Goal: Navigation & Orientation: Find specific page/section

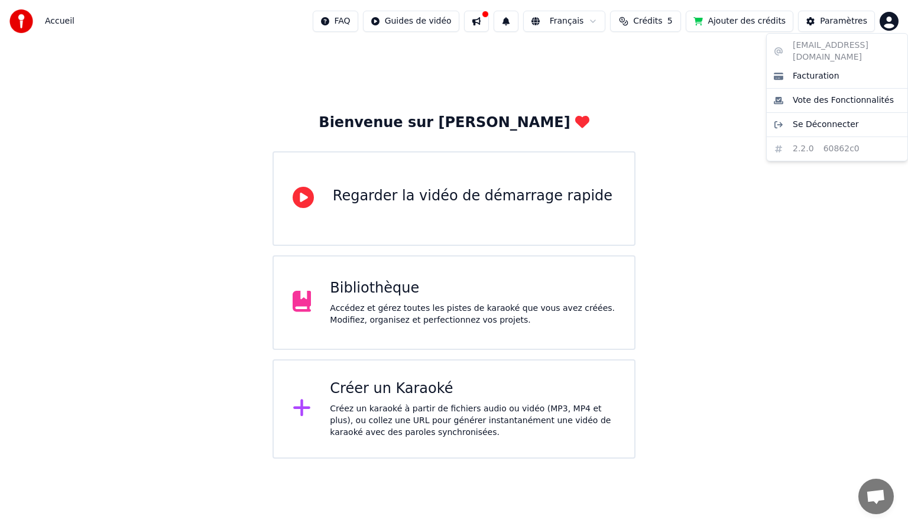
click at [890, 24] on html "Accueil FAQ Guides de vidéo Français Crédits 5 Ajouter des crédits Paramètres B…" at bounding box center [454, 229] width 908 height 459
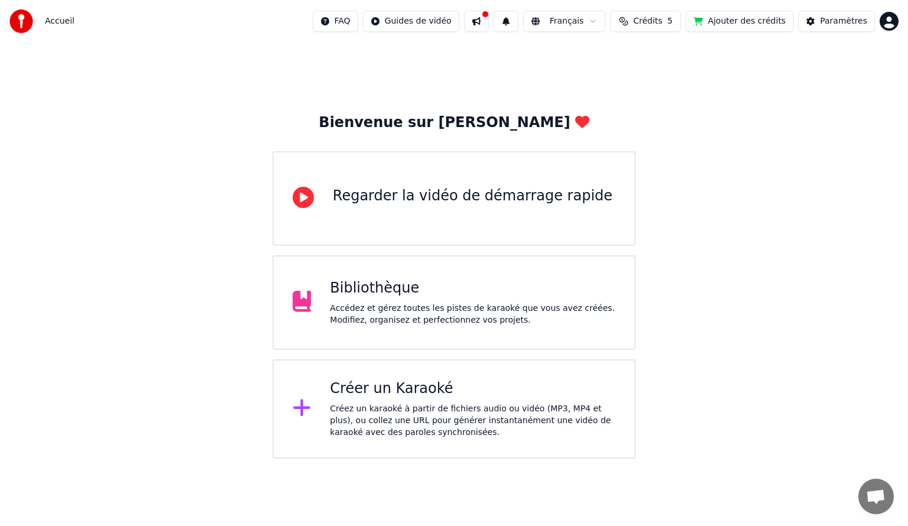
click at [658, 23] on html "Accueil FAQ Guides de vidéo Français Crédits 5 Ajouter des crédits Paramètres B…" at bounding box center [454, 229] width 908 height 459
click at [658, 23] on span "Crédits" at bounding box center [647, 21] width 29 height 12
click at [725, 169] on div "Bienvenue sur Youka Regarder la vidéo de démarrage rapide Bibliothèque Accédez …" at bounding box center [454, 251] width 908 height 416
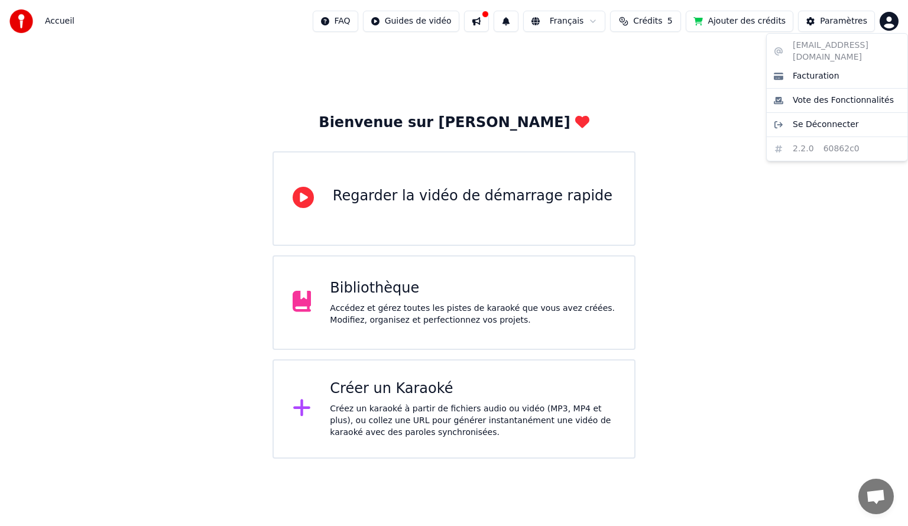
click at [891, 25] on html "Accueil FAQ Guides de vidéo Français Crédits 5 Ajouter des crédits Paramètres B…" at bounding box center [454, 229] width 908 height 459
click at [823, 70] on span "Facturation" at bounding box center [816, 76] width 47 height 12
click at [888, 24] on html "Accueil FAQ Guides de vidéo Français Crédits 5 Ajouter des crédits Paramètres B…" at bounding box center [454, 229] width 908 height 459
click at [817, 43] on div "[EMAIL_ADDRESS][DOMAIN_NAME] Facturation Vote des Fonctionnalités Se Déconnecte…" at bounding box center [837, 97] width 142 height 128
click at [803, 70] on span "Facturation" at bounding box center [816, 76] width 47 height 12
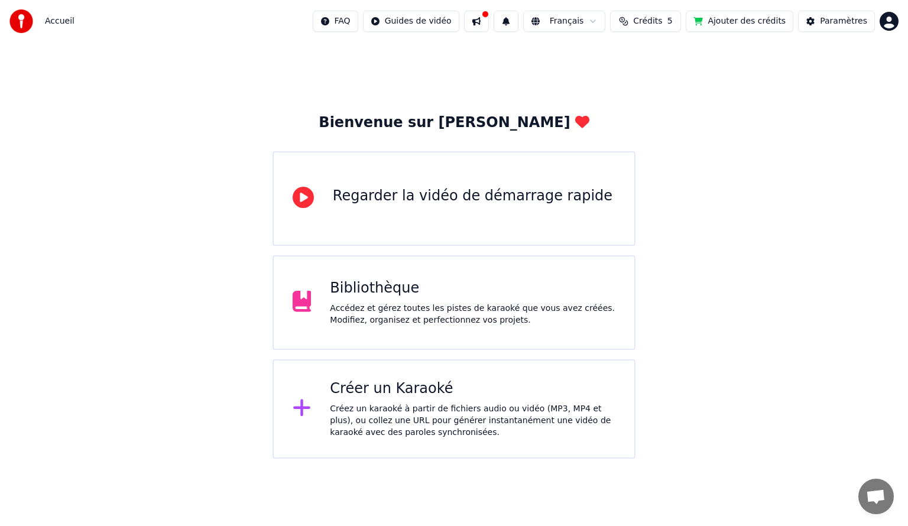
click at [409, 292] on div "Bibliothèque" at bounding box center [473, 288] width 286 height 19
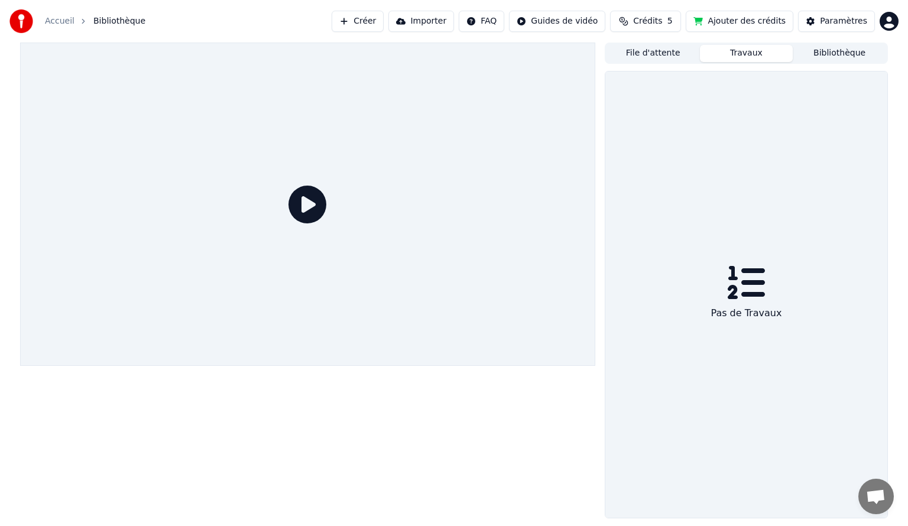
click at [744, 54] on button "Travaux" at bounding box center [746, 53] width 93 height 17
click at [650, 52] on button "File d'attente" at bounding box center [653, 53] width 93 height 17
click at [738, 52] on button "Travaux" at bounding box center [746, 53] width 93 height 17
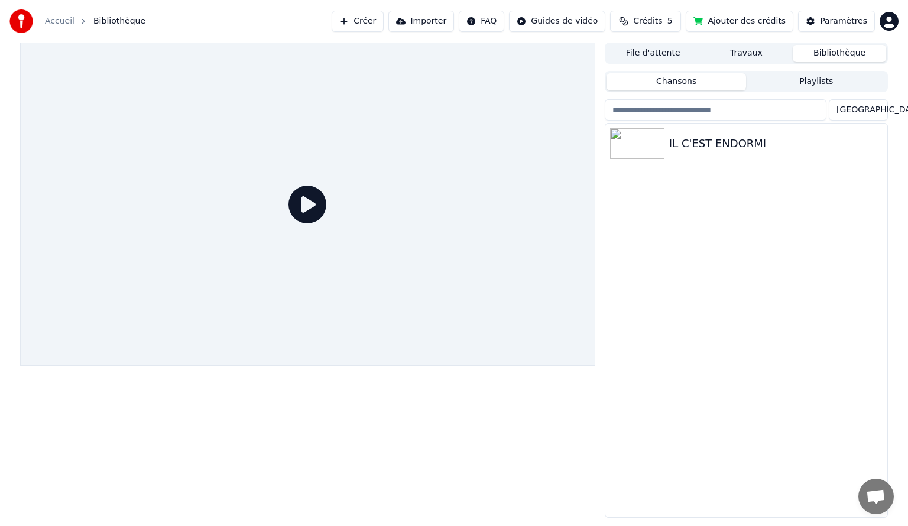
click at [825, 55] on button "Bibliothèque" at bounding box center [839, 53] width 93 height 17
